Goal: Information Seeking & Learning: Learn about a topic

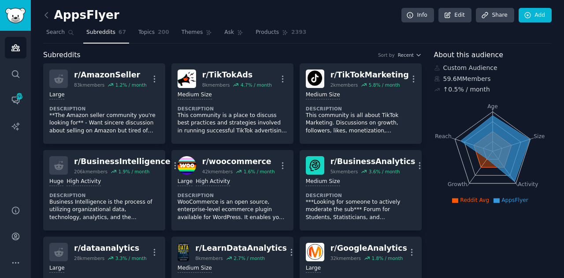
click at [45, 15] on icon at bounding box center [46, 14] width 3 height 5
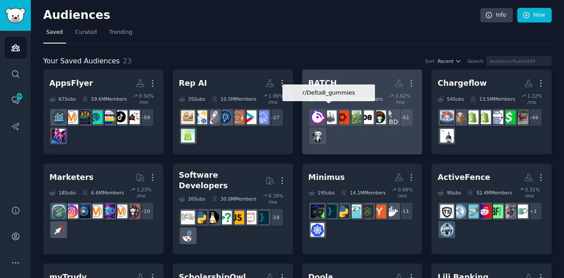
click at [331, 115] on img at bounding box center [330, 118] width 14 height 14
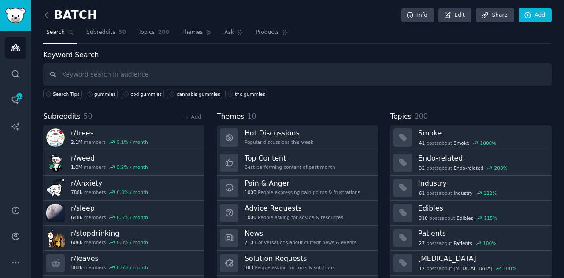
scroll to position [23, 0]
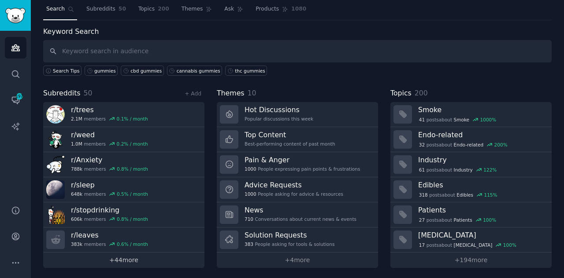
click at [117, 257] on link "+ 44 more" at bounding box center [123, 260] width 161 height 15
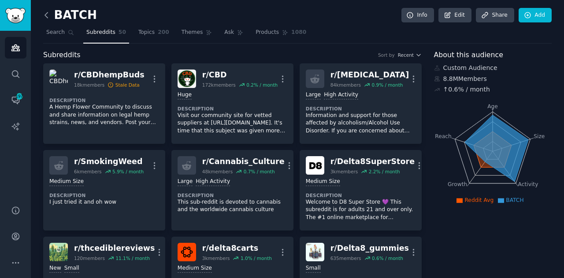
click at [48, 14] on icon at bounding box center [46, 15] width 9 height 9
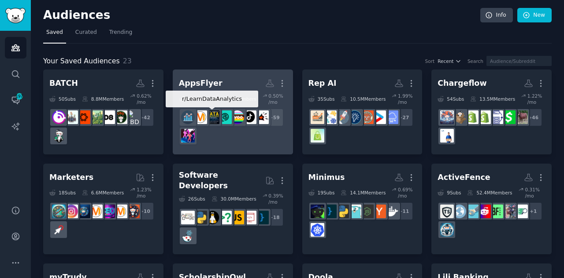
click at [218, 124] on div at bounding box center [213, 117] width 19 height 19
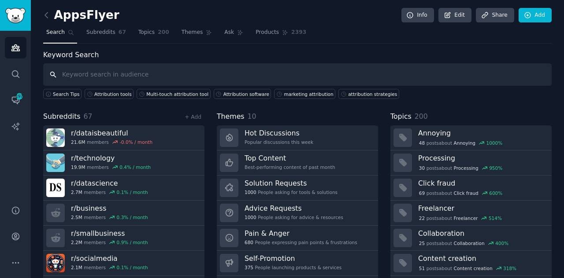
scroll to position [23, 0]
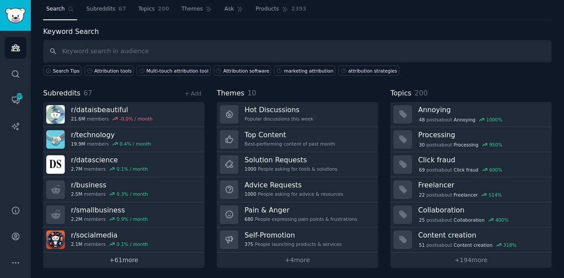
click at [144, 258] on link "+ 61 more" at bounding box center [123, 260] width 161 height 15
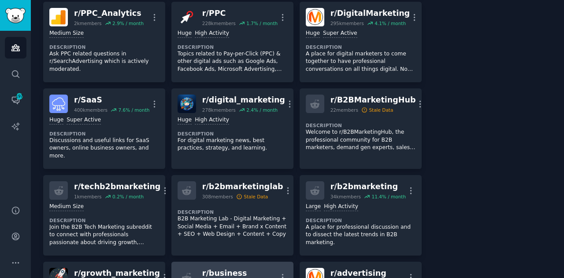
scroll to position [1636, 0]
